Goal: Navigation & Orientation: Go to known website

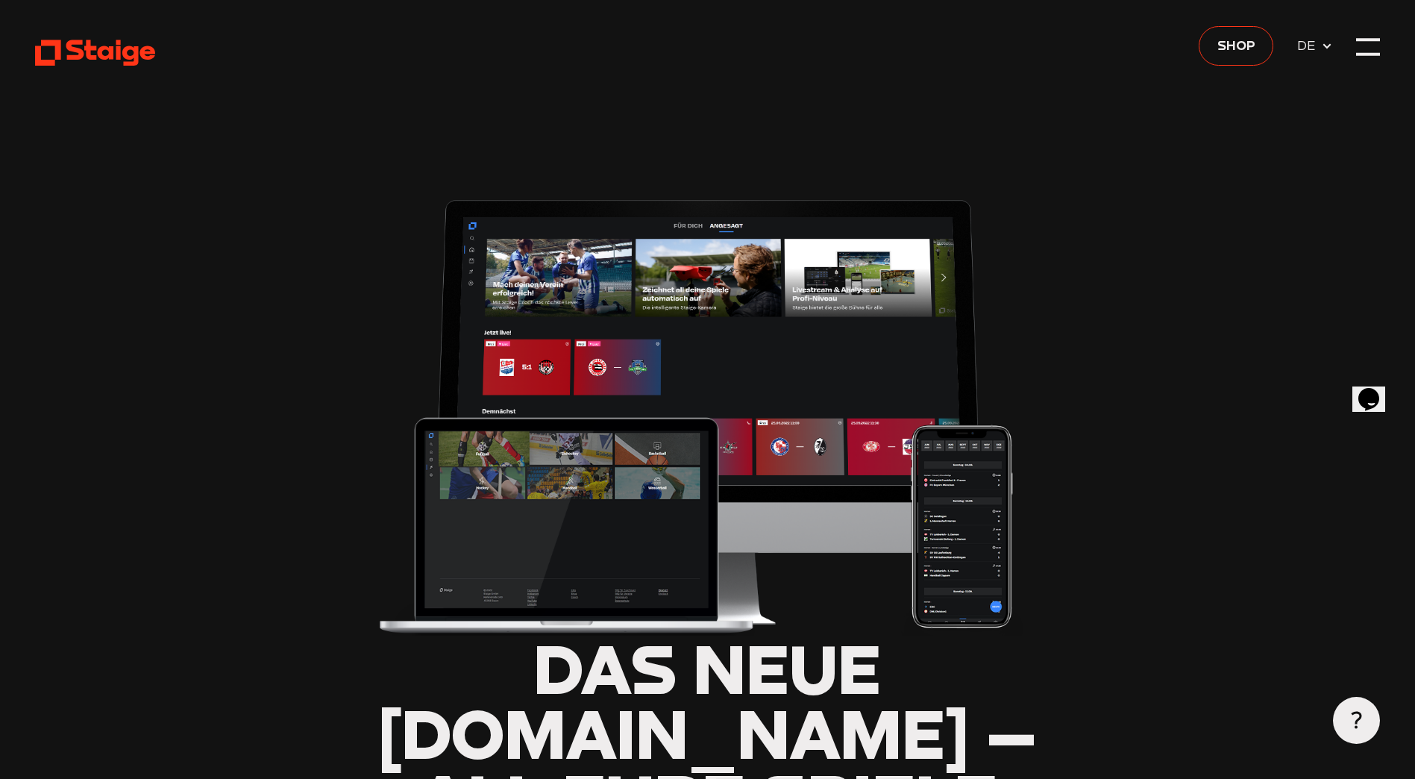
type input "0.8"
click at [143, 49] on use at bounding box center [95, 53] width 120 height 26
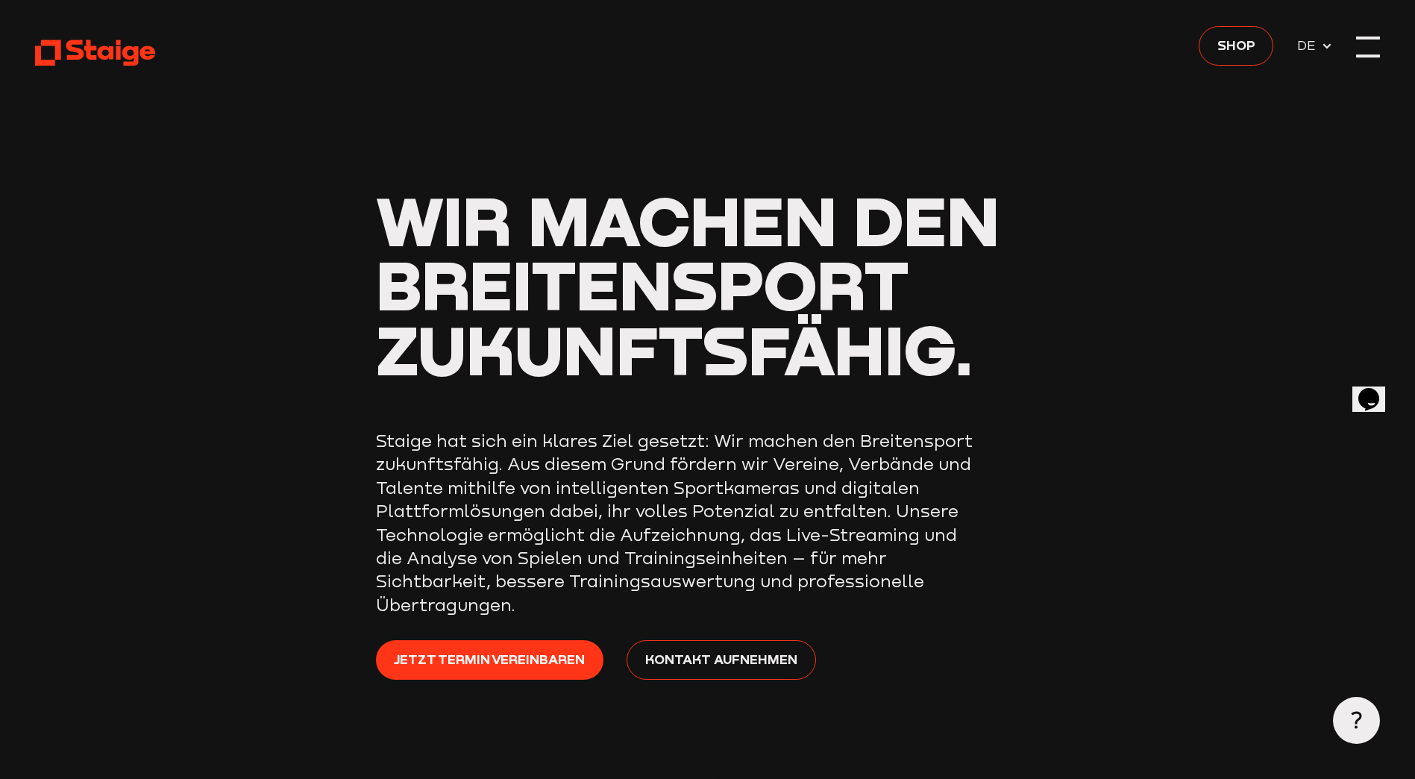
click at [1377, 39] on div at bounding box center [1367, 38] width 23 height 3
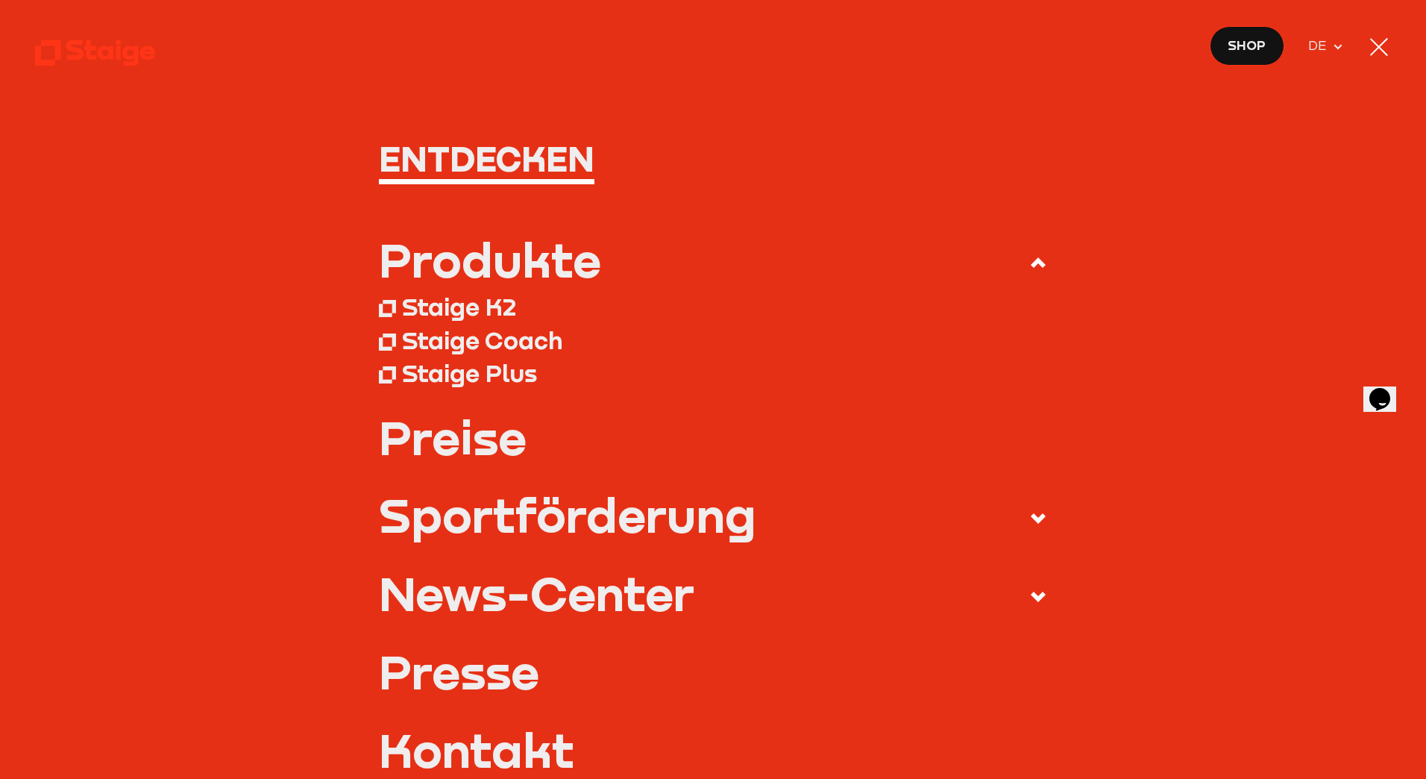
click at [1375, 42] on div at bounding box center [1379, 47] width 18 height 18
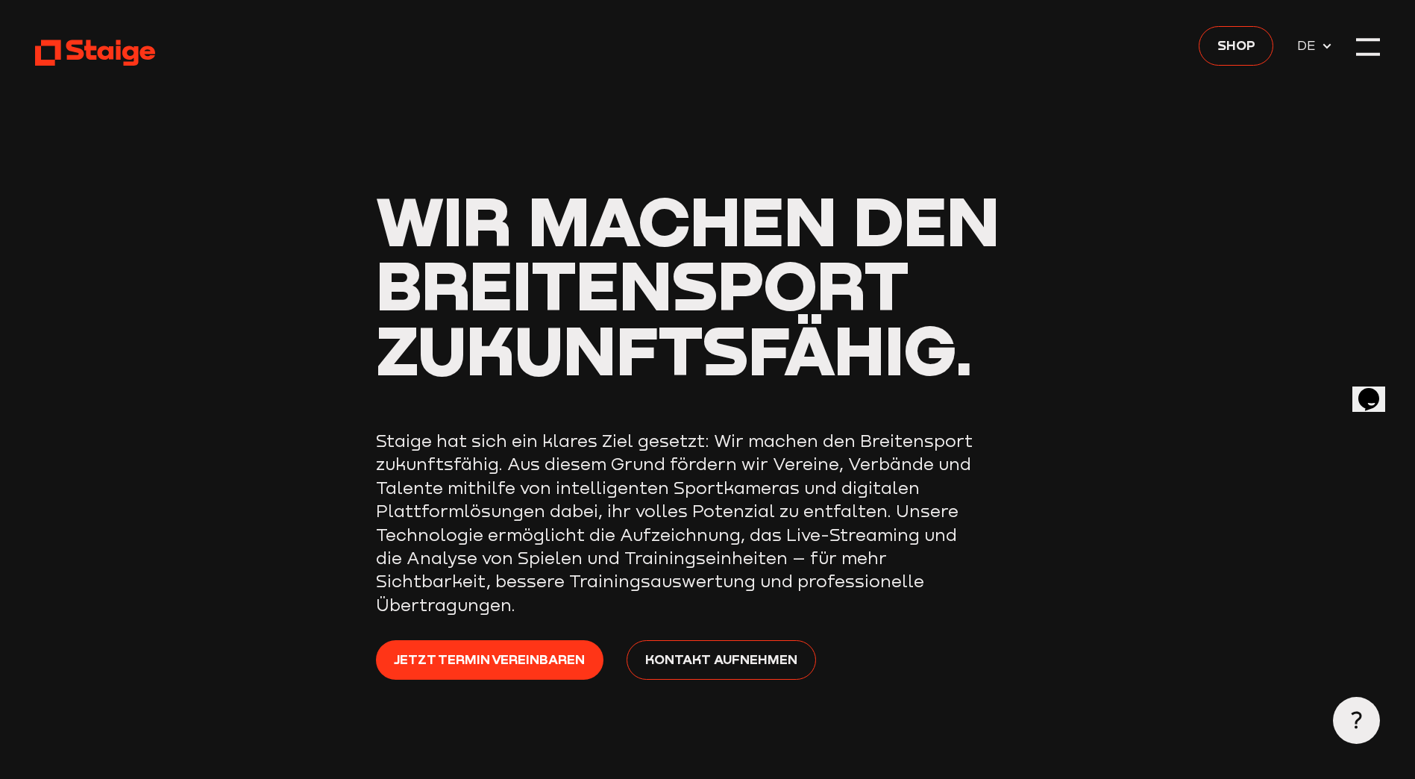
click at [120, 45] on use at bounding box center [95, 53] width 120 height 26
drag, startPoint x: 294, startPoint y: 515, endPoint x: 121, endPoint y: -10, distance: 552.8
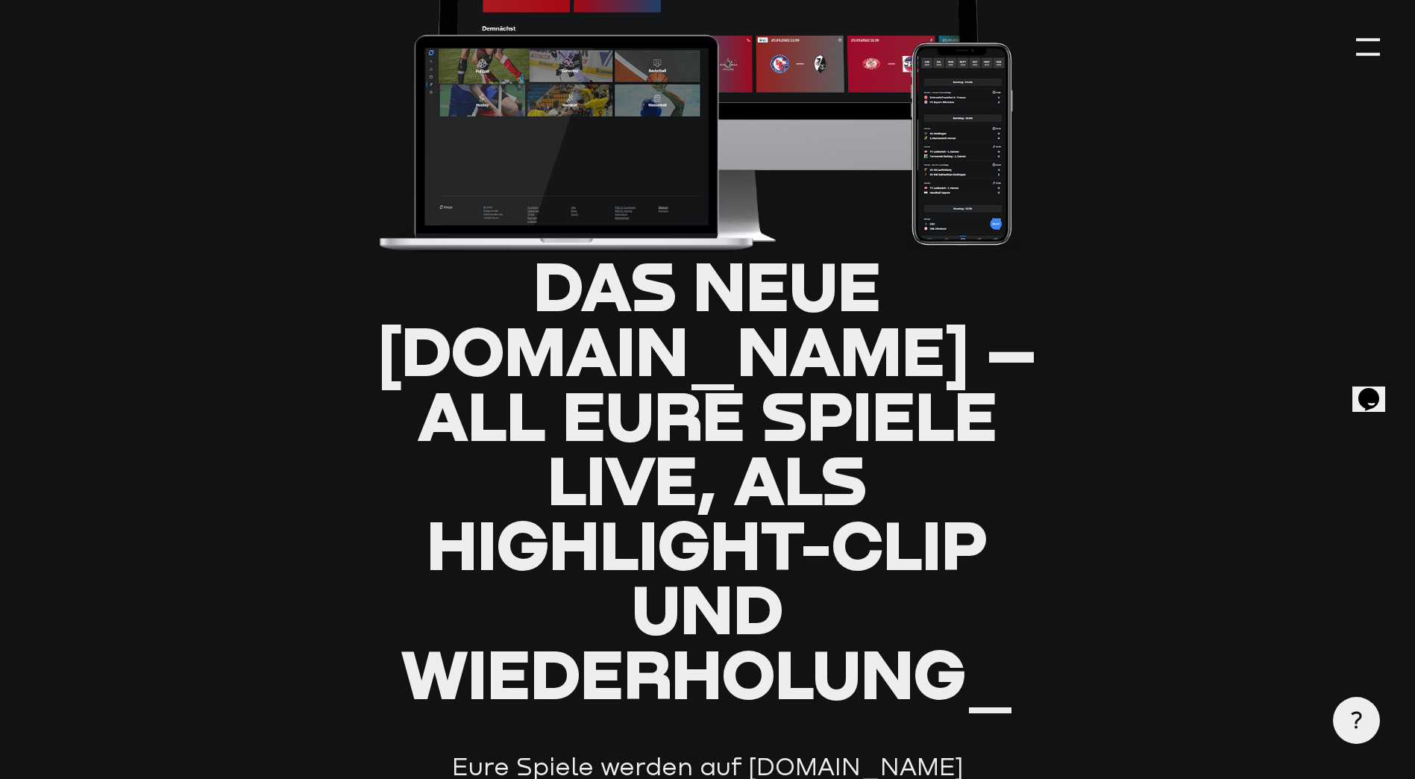
type input "0.8"
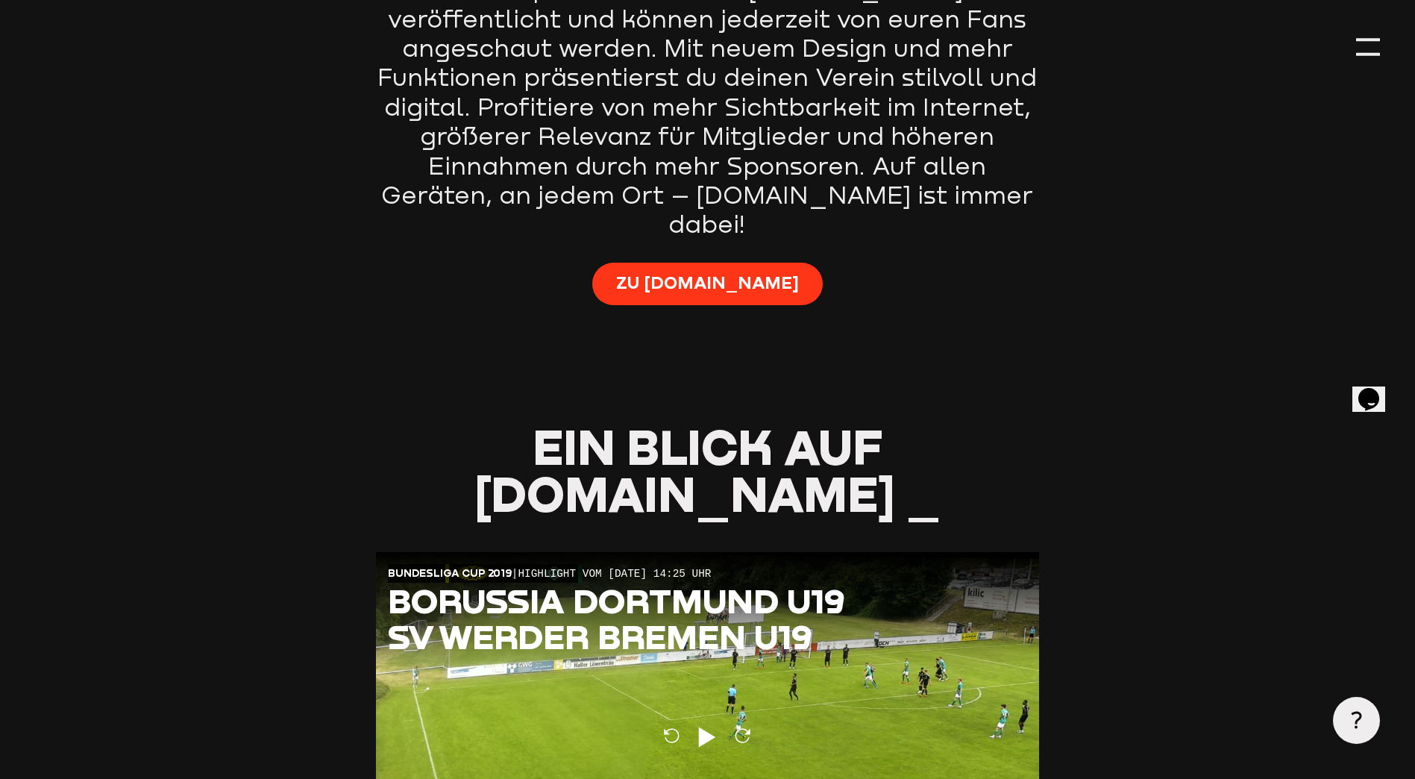
scroll to position [1268, 0]
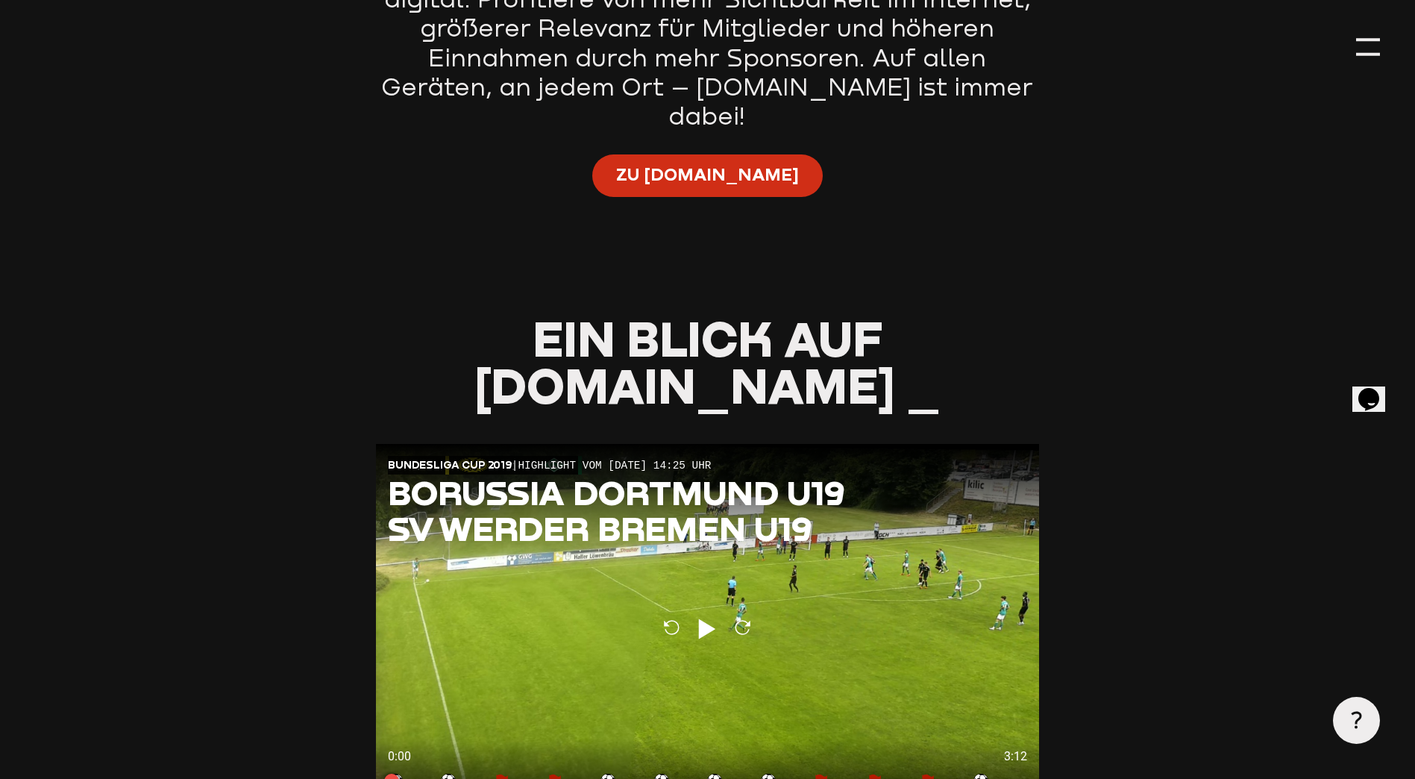
click at [656, 154] on link "Zu [DOMAIN_NAME]" at bounding box center [707, 175] width 231 height 43
